Goal: Navigation & Orientation: Find specific page/section

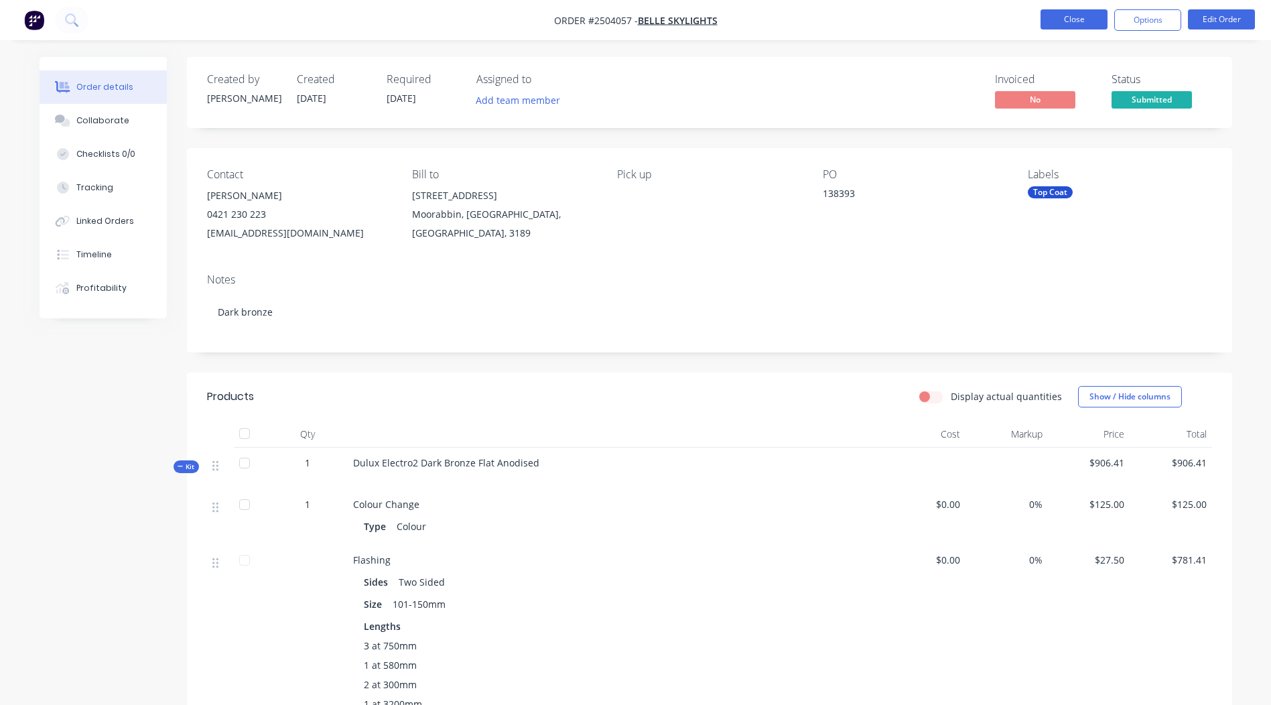
click at [1058, 13] on button "Close" at bounding box center [1074, 19] width 67 height 20
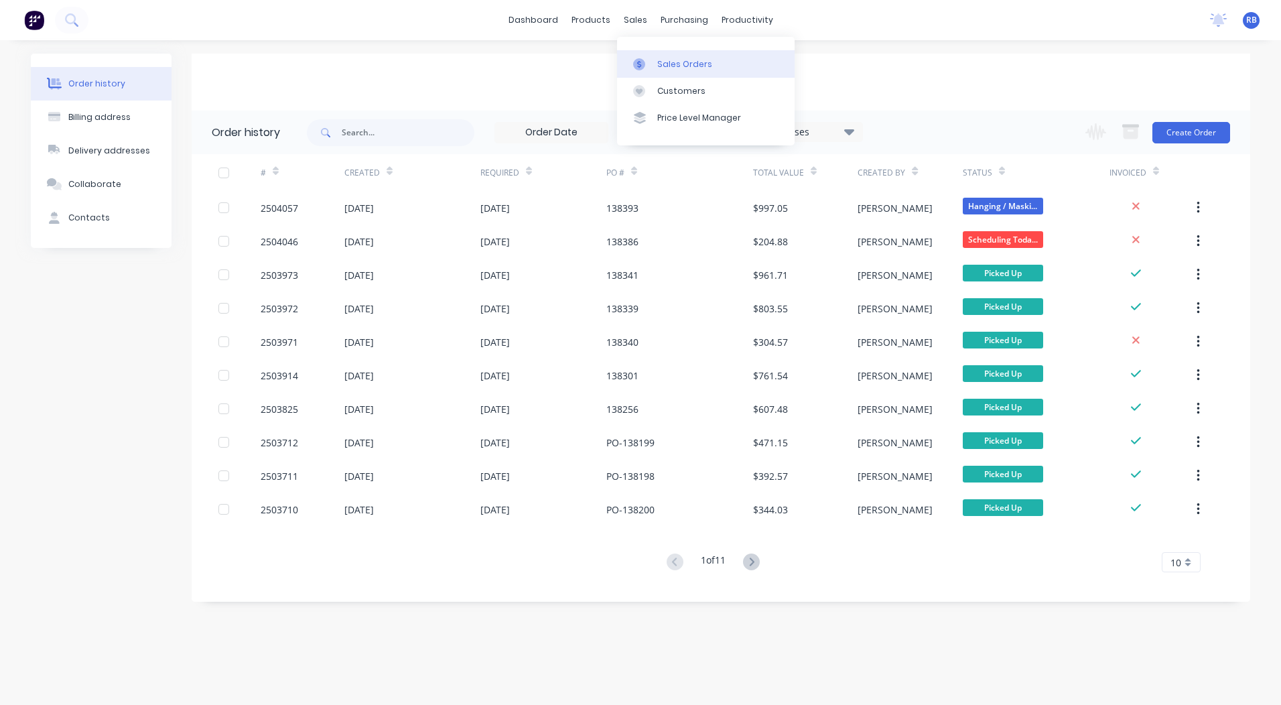
click at [669, 62] on div "Sales Orders" at bounding box center [684, 64] width 55 height 12
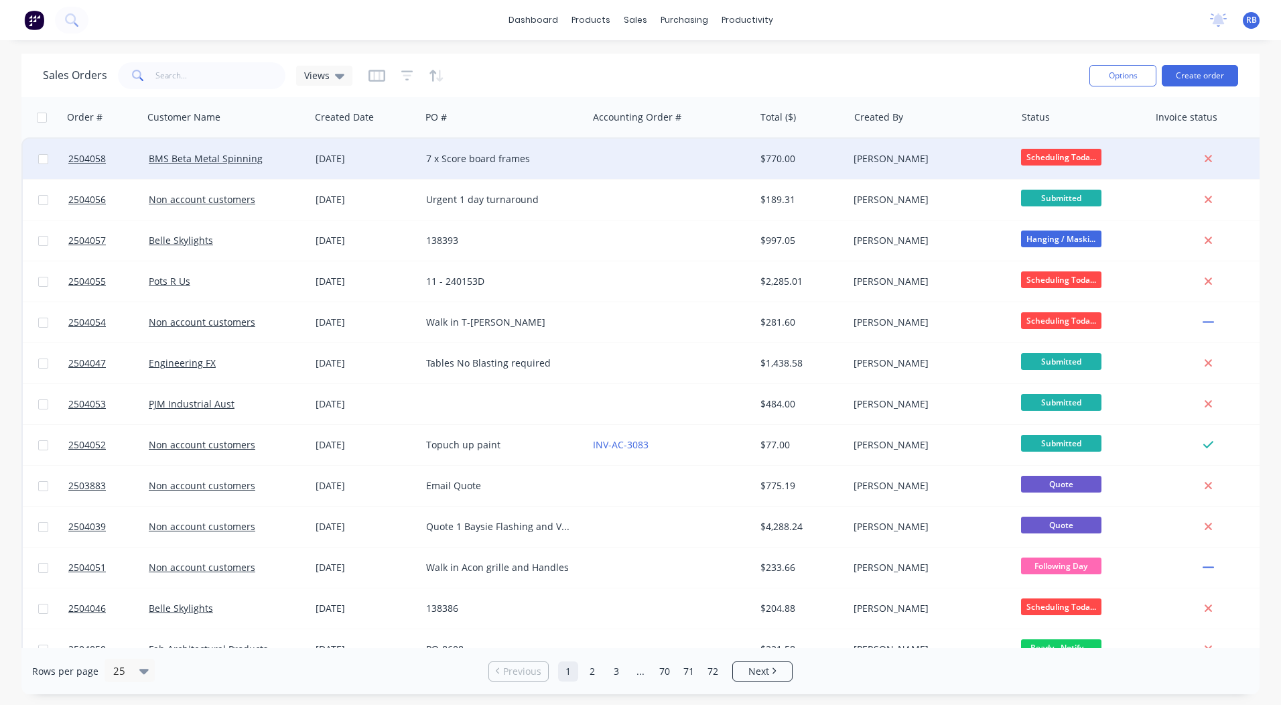
click at [467, 156] on div "7 x Score board frames" at bounding box center [500, 158] width 149 height 13
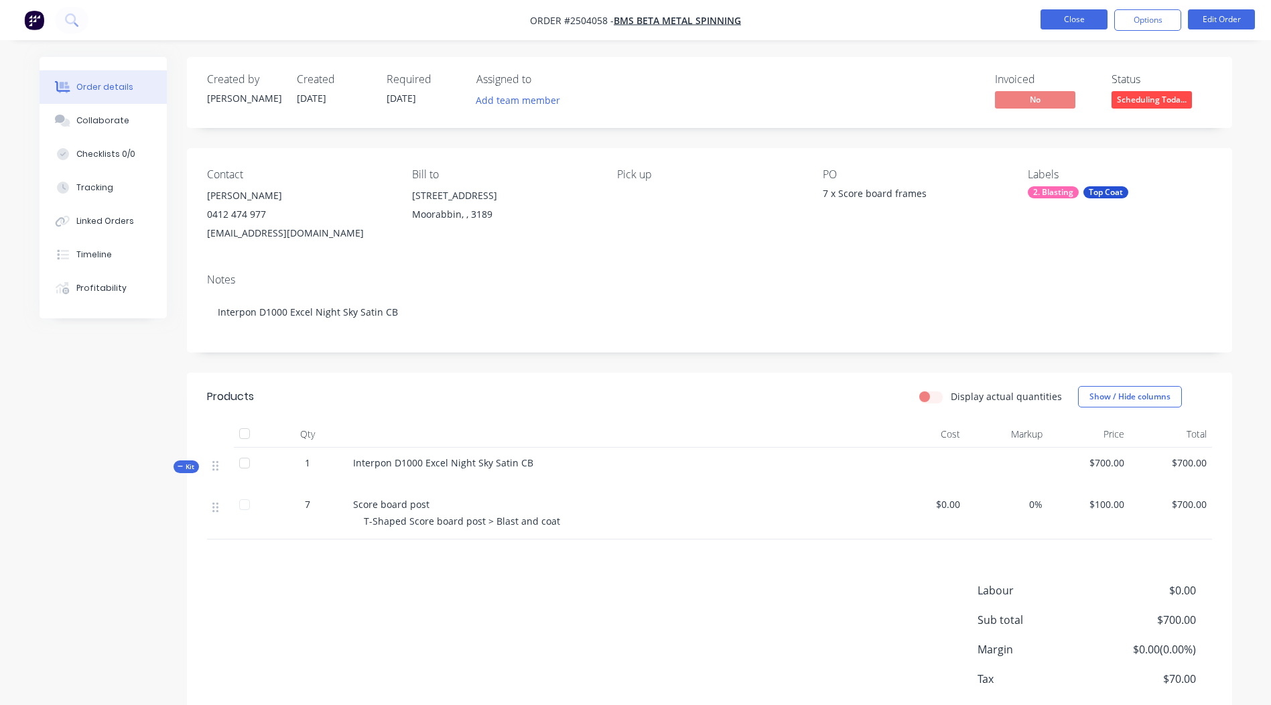
click at [1064, 19] on button "Close" at bounding box center [1074, 19] width 67 height 20
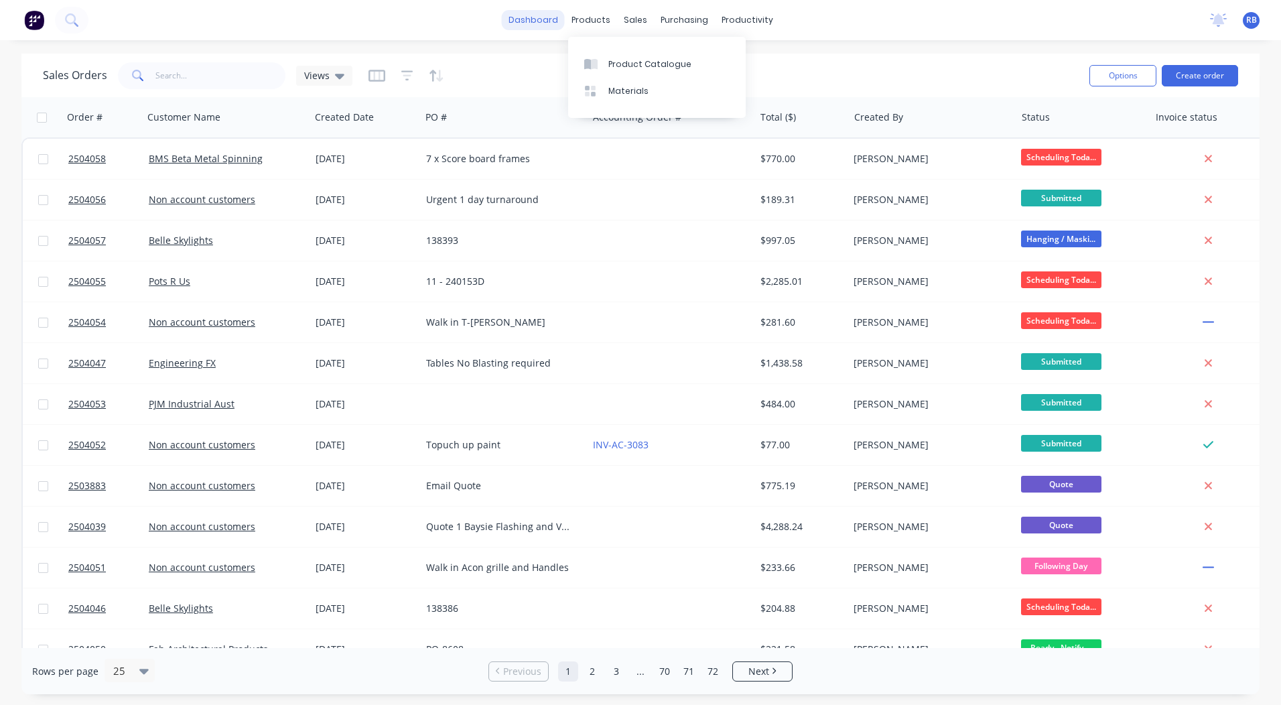
click at [541, 22] on link "dashboard" at bounding box center [533, 20] width 63 height 20
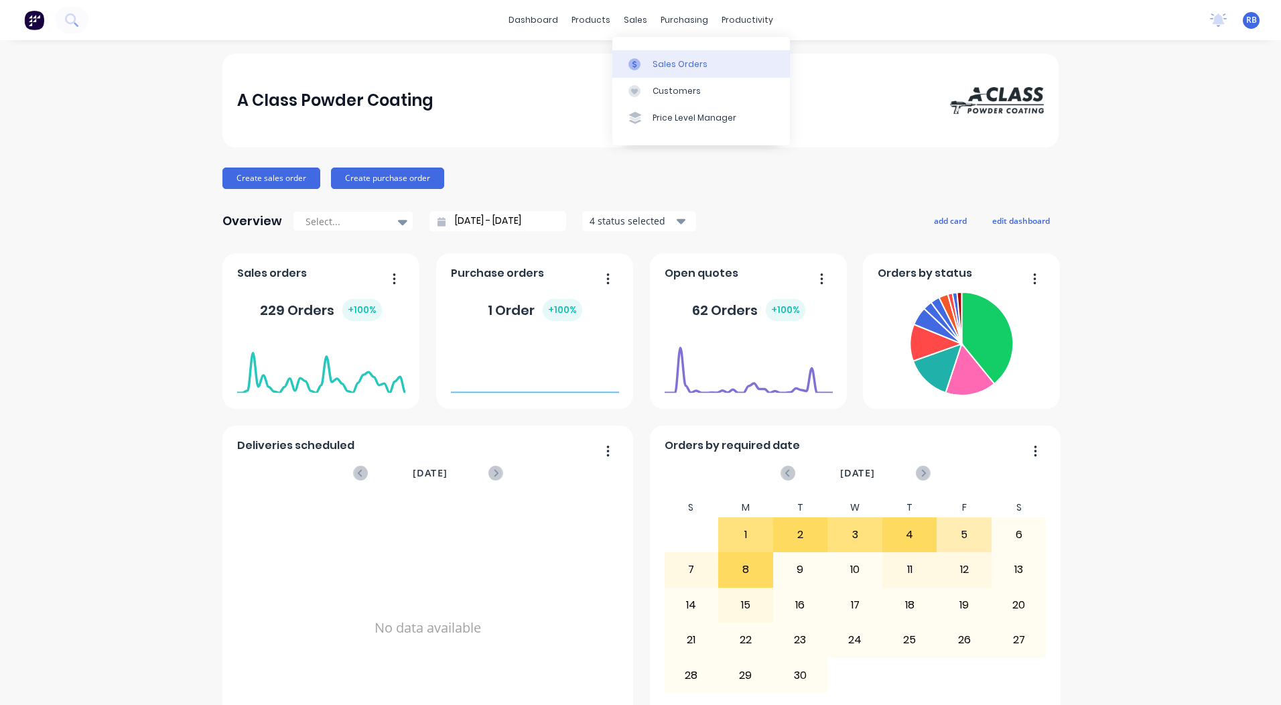
click at [647, 63] on div at bounding box center [639, 64] width 20 height 12
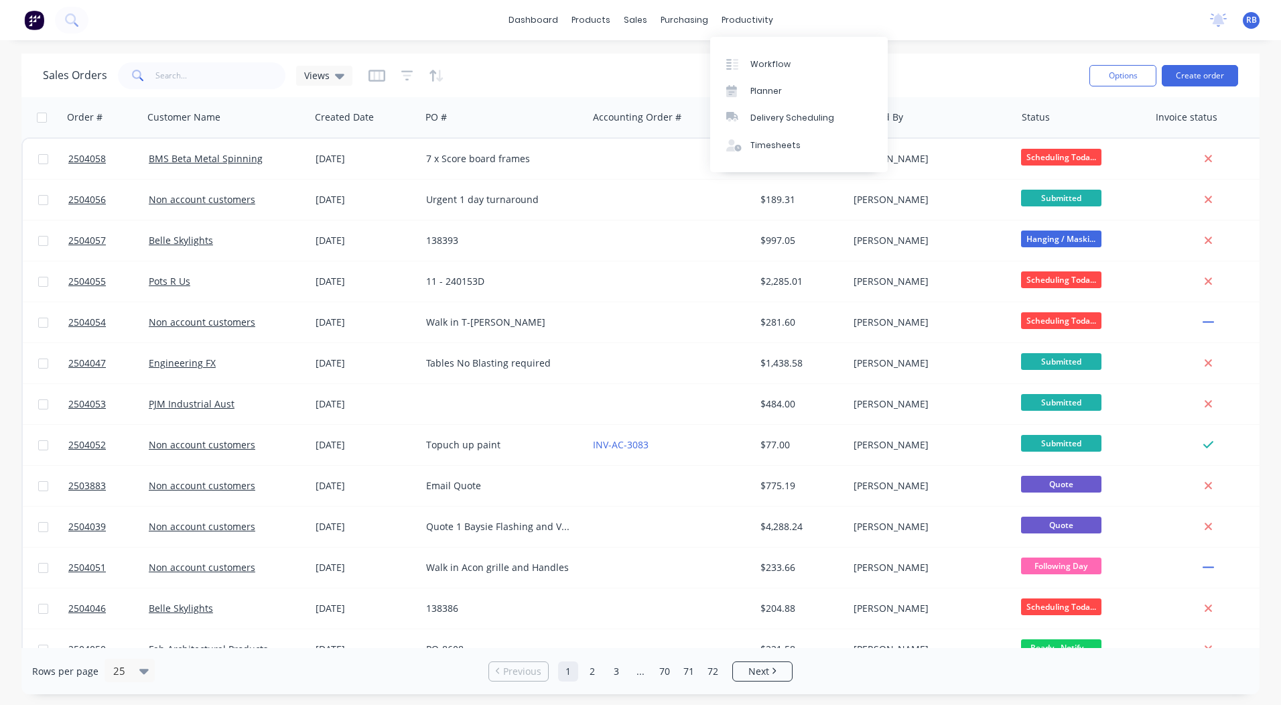
click at [652, 56] on div "Sales Orders Views Options Create order" at bounding box center [640, 76] width 1238 height 44
click at [659, 52] on link "Sales Orders" at bounding box center [706, 63] width 178 height 27
click at [560, 57] on div "Sales Orders Views Options Create order" at bounding box center [640, 76] width 1238 height 44
click at [527, 27] on link "dashboard" at bounding box center [533, 20] width 63 height 20
